Goal: Consume media (video, audio)

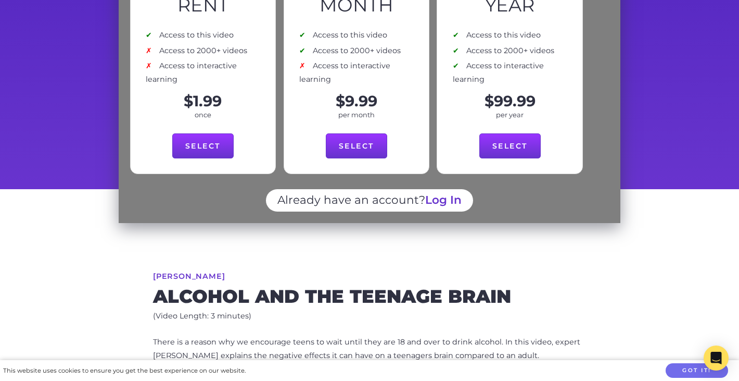
scroll to position [138, 0]
